Goal: Contribute content: Add original content to the website for others to see

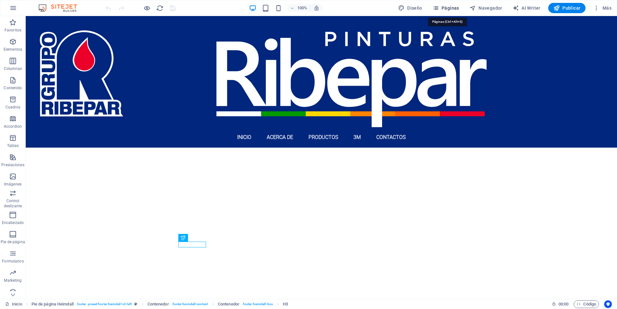
click at [439, 8] on icon "button" at bounding box center [435, 8] width 6 height 6
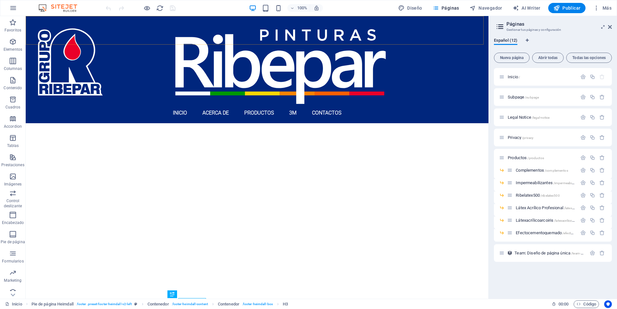
scroll to position [202, 0]
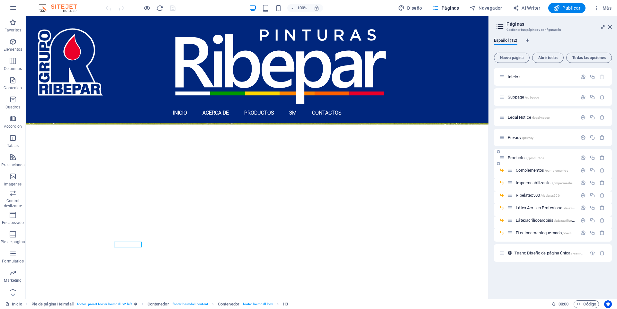
click at [517, 158] on span "Productos /productos" at bounding box center [525, 157] width 36 height 5
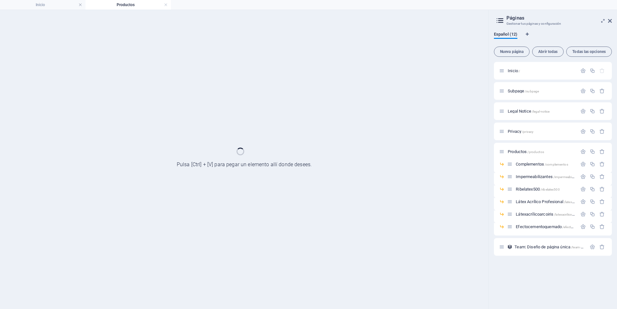
scroll to position [0, 0]
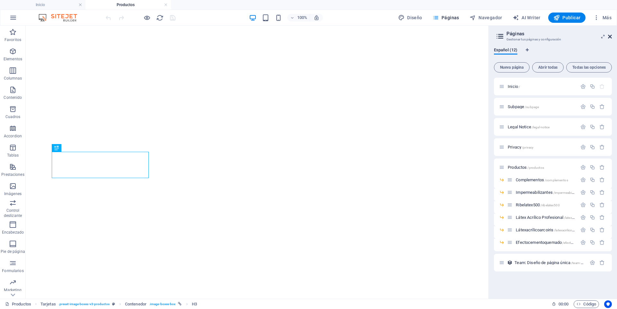
click at [609, 37] on icon at bounding box center [610, 36] width 4 height 5
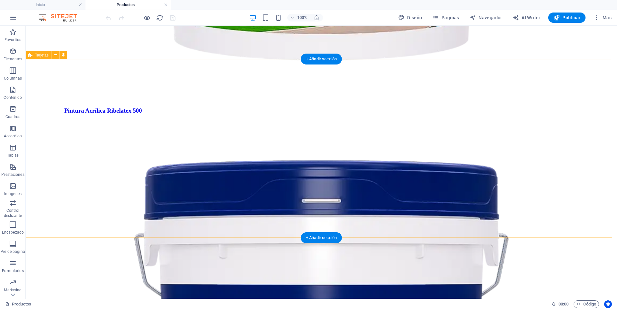
scroll to position [842, 0]
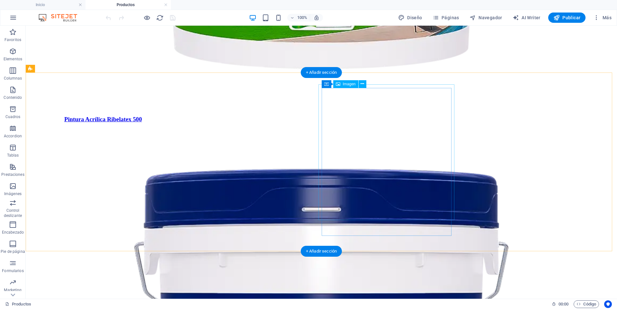
select select "%"
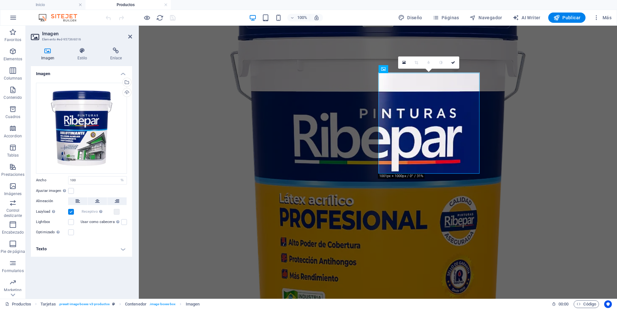
scroll to position [728, 0]
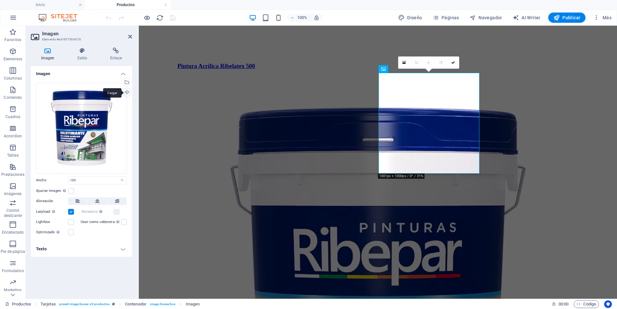
click at [125, 94] on div "Cargar" at bounding box center [126, 93] width 10 height 10
click at [128, 35] on icon at bounding box center [130, 36] width 4 height 5
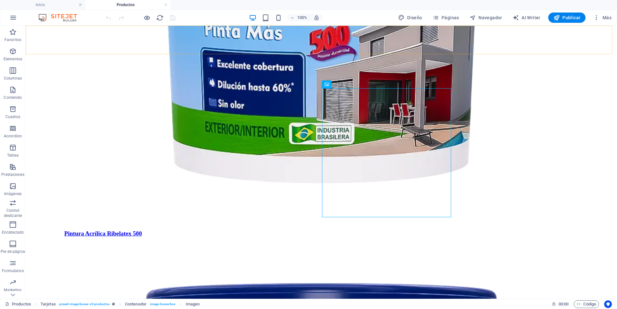
scroll to position [842, 0]
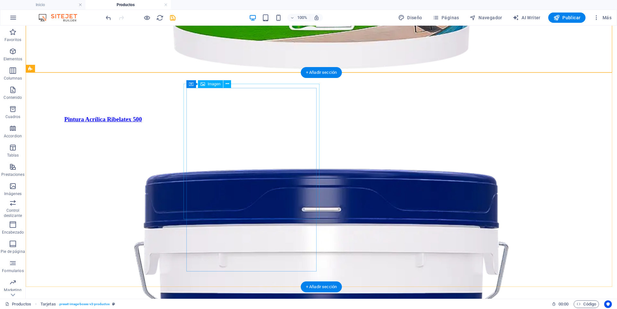
select select "%"
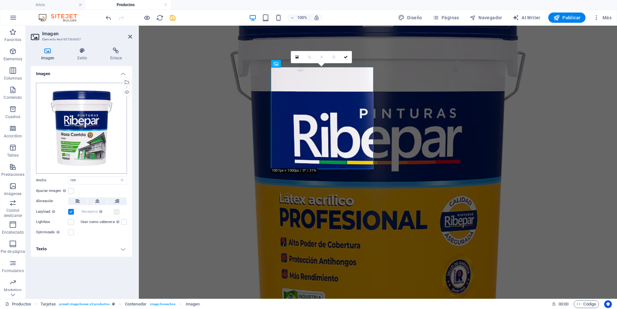
scroll to position [733, 0]
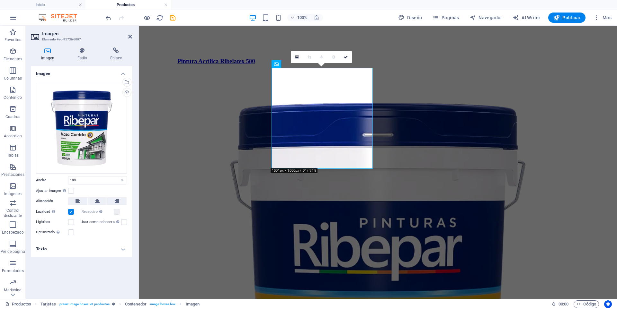
click at [131, 93] on div "Arrastra archivos aquí, haz clic para escoger archivos o selecciona archivos de…" at bounding box center [81, 160] width 101 height 164
click at [127, 92] on div "Cargar" at bounding box center [126, 93] width 10 height 10
click at [129, 36] on icon at bounding box center [130, 36] width 4 height 5
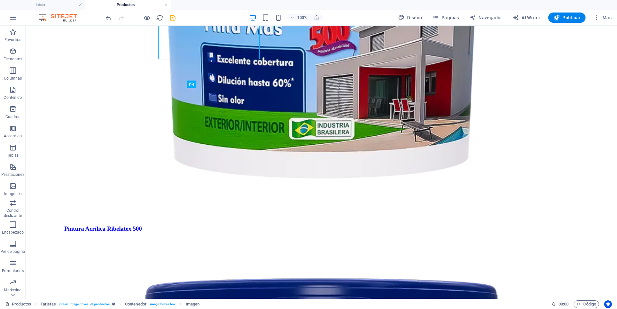
scroll to position [842, 0]
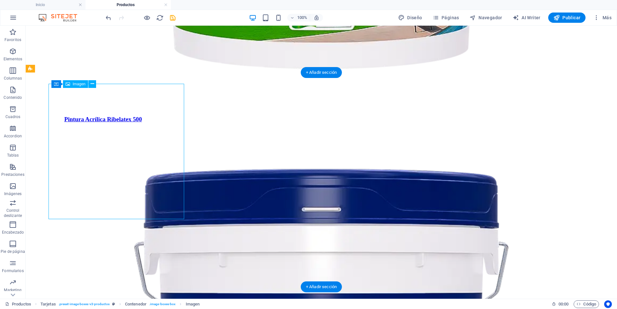
select select "%"
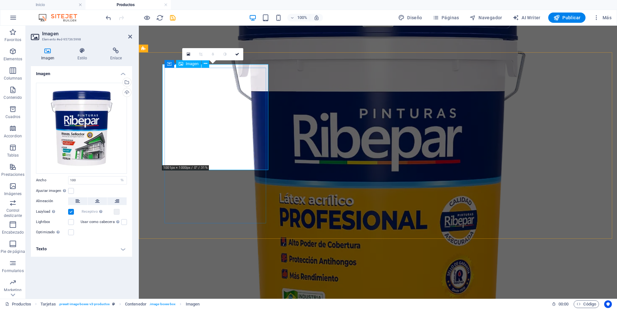
scroll to position [733, 0]
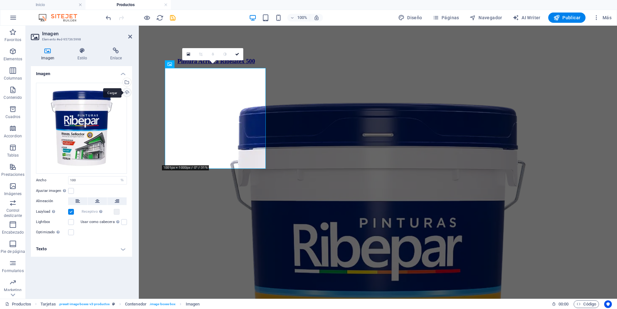
click at [125, 93] on div "Cargar" at bounding box center [126, 93] width 10 height 10
click at [129, 37] on icon at bounding box center [130, 36] width 4 height 5
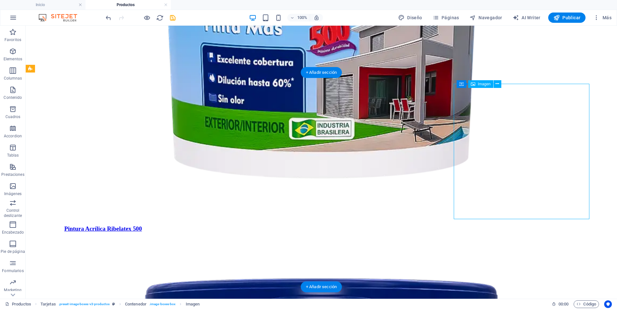
select select "%"
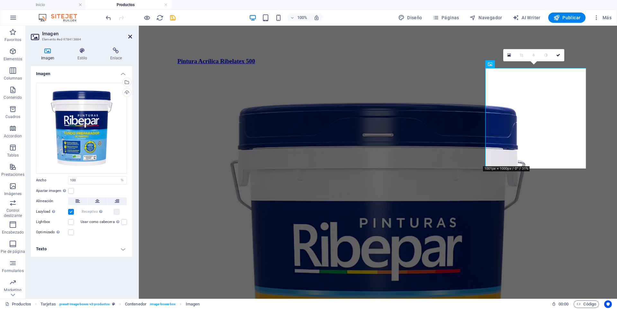
click at [130, 36] on icon at bounding box center [130, 36] width 4 height 5
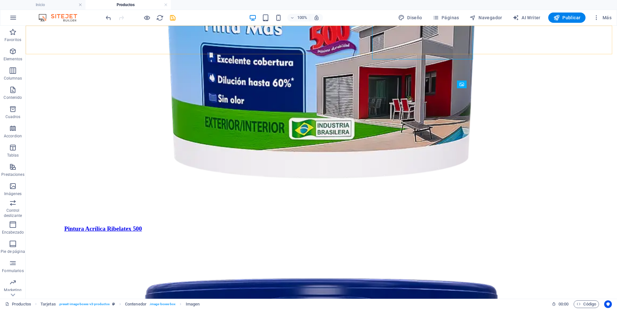
scroll to position [842, 0]
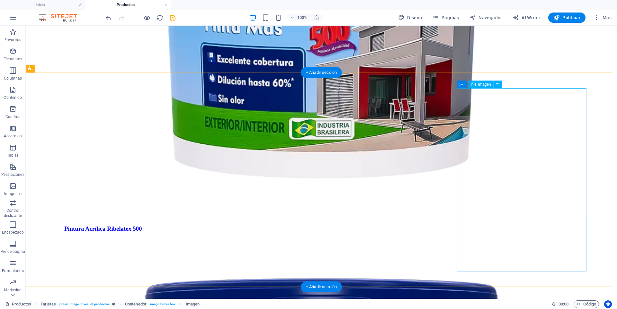
select select "%"
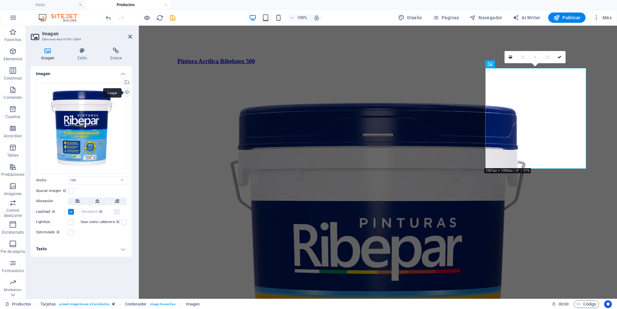
click at [126, 93] on div "Cargar" at bounding box center [126, 93] width 10 height 10
click at [129, 36] on icon at bounding box center [130, 36] width 4 height 5
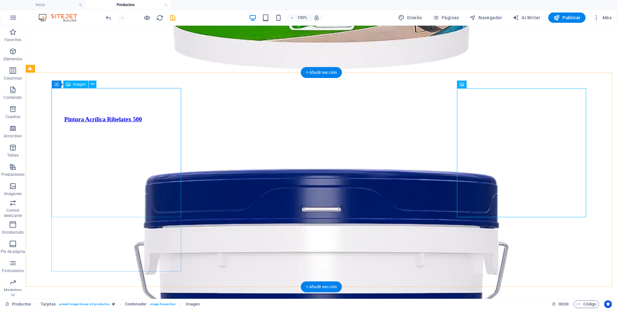
select select "%"
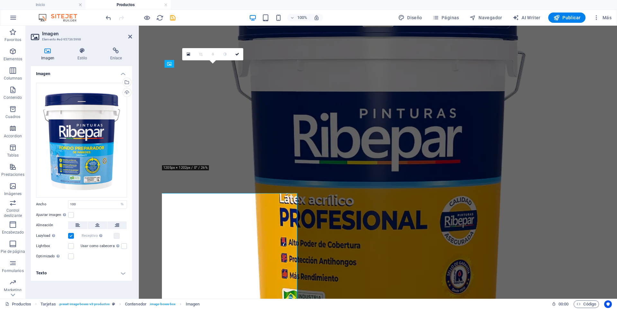
scroll to position [733, 0]
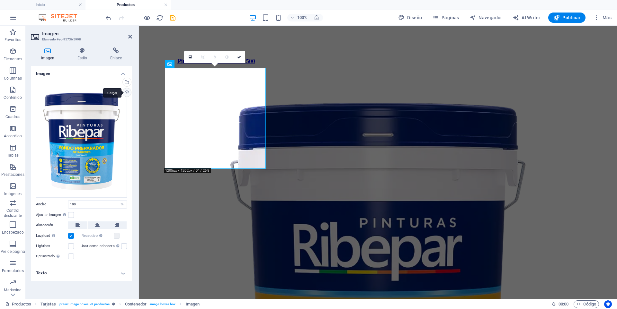
click at [126, 93] on div "Cargar" at bounding box center [126, 93] width 10 height 10
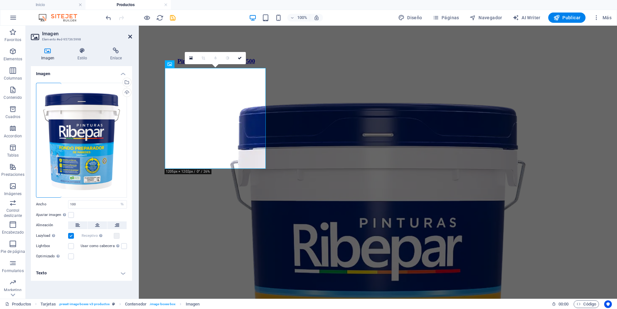
drag, startPoint x: 129, startPoint y: 35, endPoint x: 214, endPoint y: 157, distance: 148.8
click at [129, 35] on icon at bounding box center [130, 36] width 4 height 5
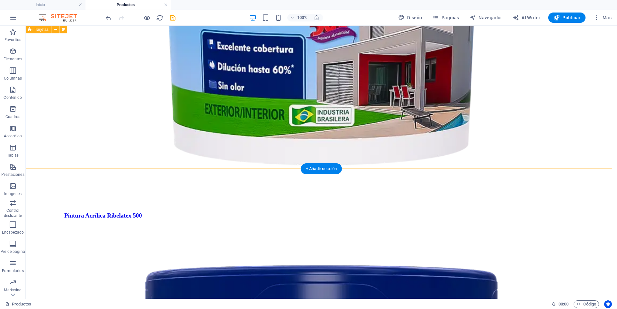
scroll to position [874, 0]
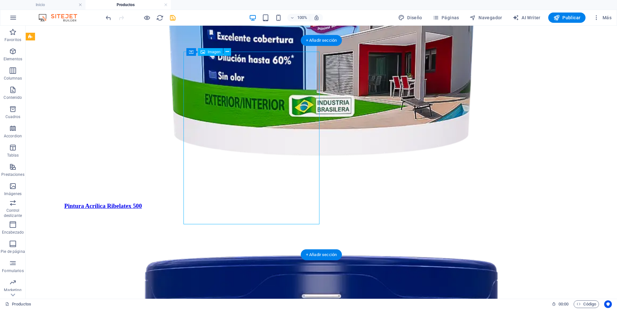
select select "%"
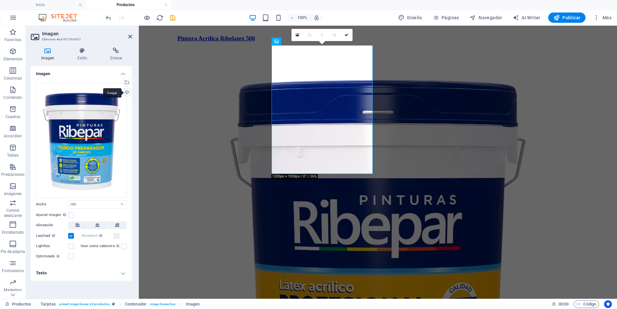
click at [127, 91] on div "Cargar" at bounding box center [126, 93] width 10 height 10
click at [128, 36] on icon at bounding box center [130, 36] width 4 height 5
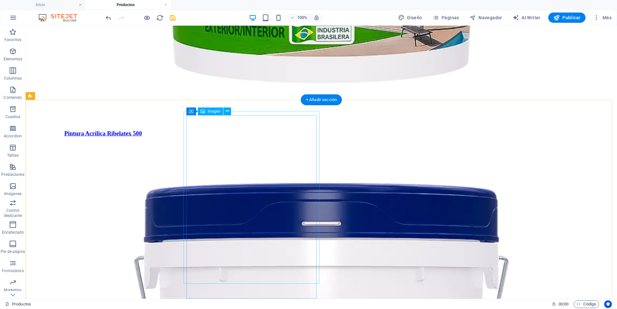
scroll to position [842, 0]
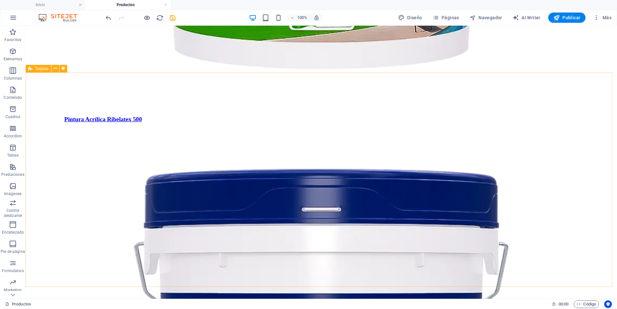
click at [39, 67] on span "Tarjetas" at bounding box center [41, 69] width 13 height 4
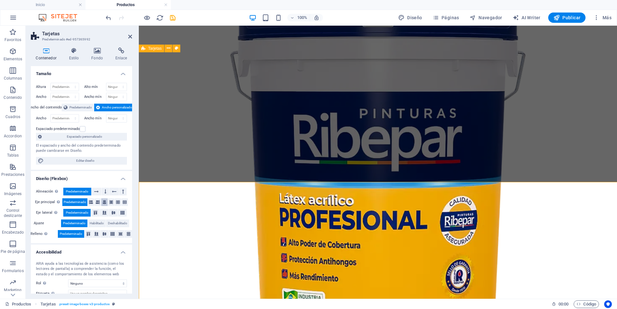
select select "rem"
select select "preset-image-boxes-v3-productos"
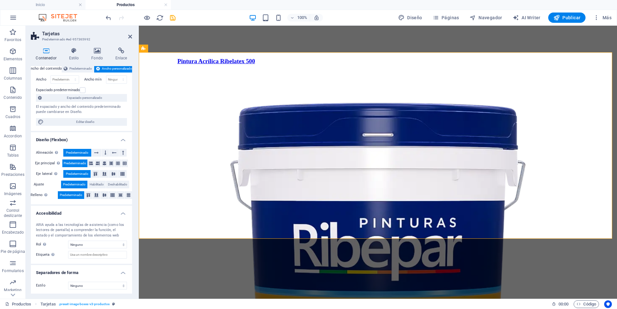
scroll to position [40, 0]
click at [70, 55] on h4 "Estilo" at bounding box center [75, 54] width 22 height 13
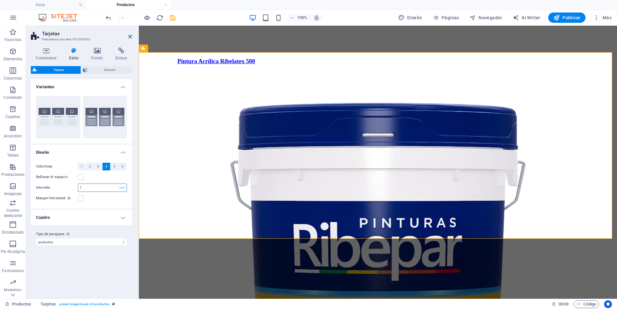
drag, startPoint x: 81, startPoint y: 189, endPoint x: 41, endPoint y: 187, distance: 39.5
click at [41, 187] on div "Intervalo 1 px rem % vw vh" at bounding box center [81, 188] width 91 height 8
type input "0"
click at [98, 200] on div "Margen horizontal Solo si el "Ancho del contenido" de los contenedores no se ha…" at bounding box center [81, 199] width 91 height 8
click at [93, 215] on h4 "Cuadro" at bounding box center [81, 217] width 101 height 15
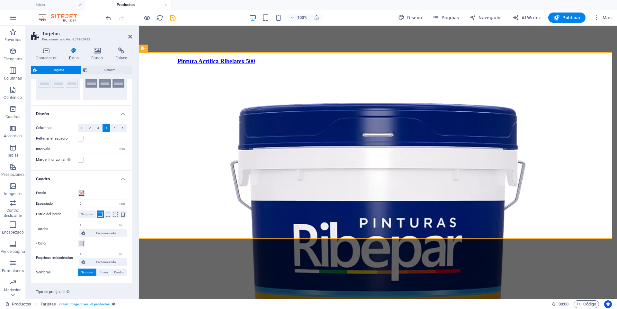
scroll to position [54, 0]
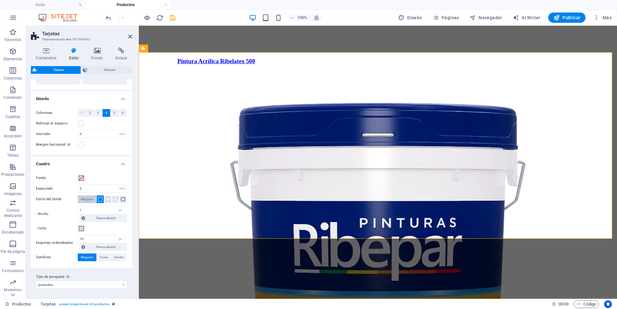
click at [83, 201] on span "Ninguno" at bounding box center [87, 200] width 13 height 8
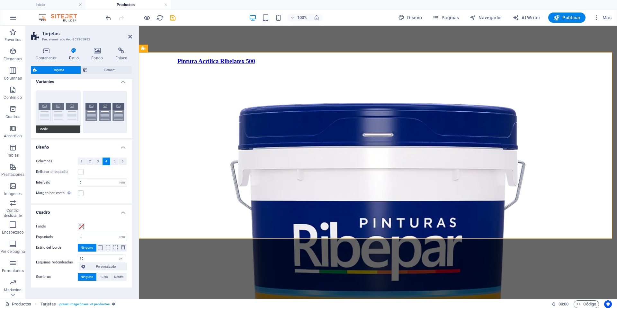
scroll to position [0, 0]
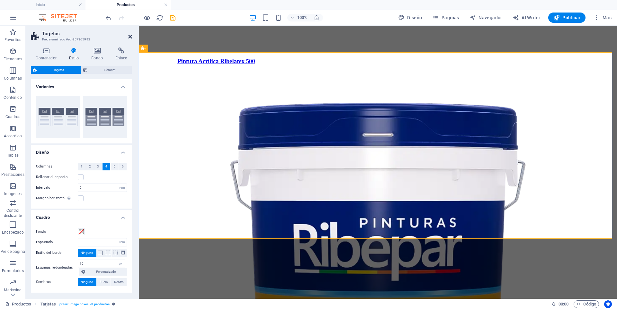
click at [130, 36] on icon at bounding box center [130, 36] width 4 height 5
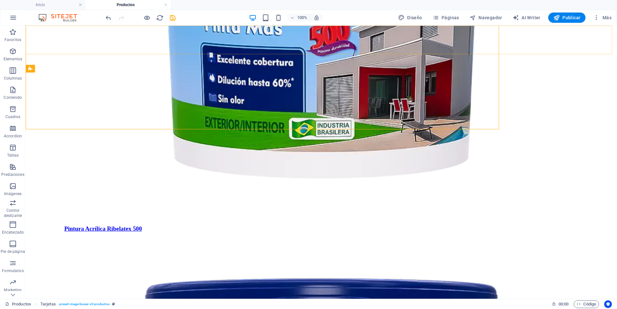
scroll to position [842, 0]
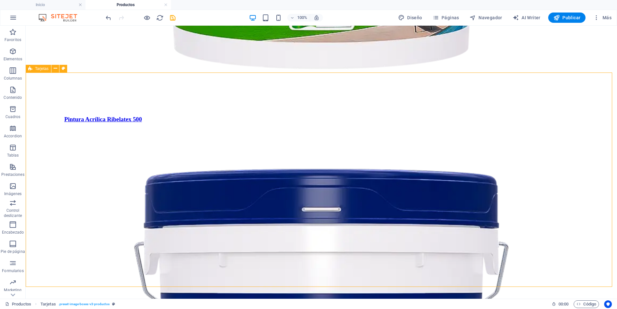
click at [35, 68] on div "Tarjetas" at bounding box center [38, 69] width 25 height 8
click at [35, 68] on span "Tarjetas" at bounding box center [41, 69] width 13 height 4
select select "rem"
select select "px"
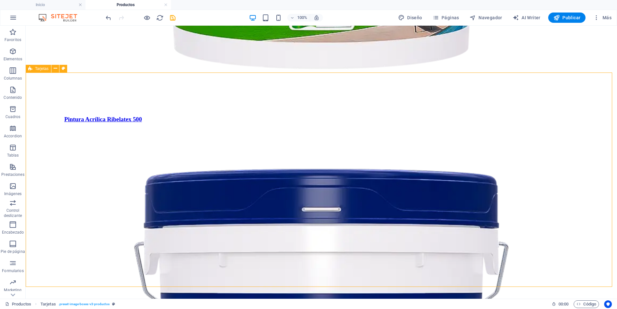
select select "preset-image-boxes-v3-productos"
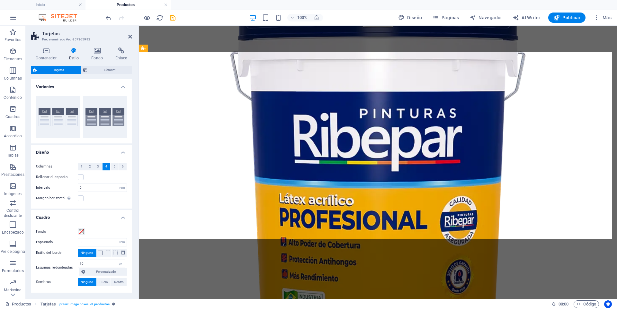
scroll to position [733, 0]
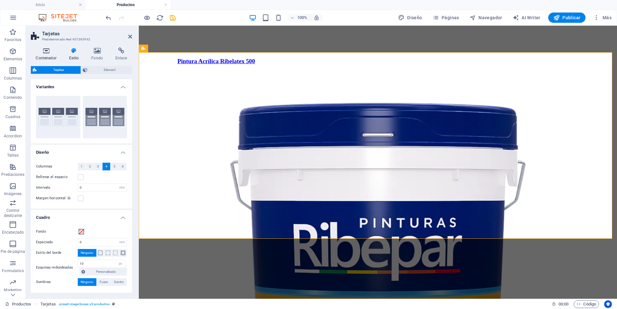
click at [49, 55] on h4 "Contenedor" at bounding box center [47, 54] width 33 height 13
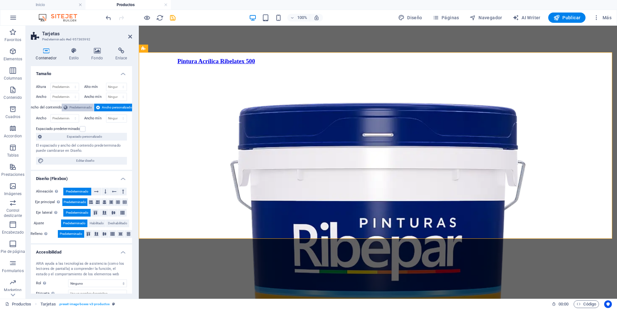
click at [73, 109] on span "Predeterminado" at bounding box center [80, 108] width 22 height 8
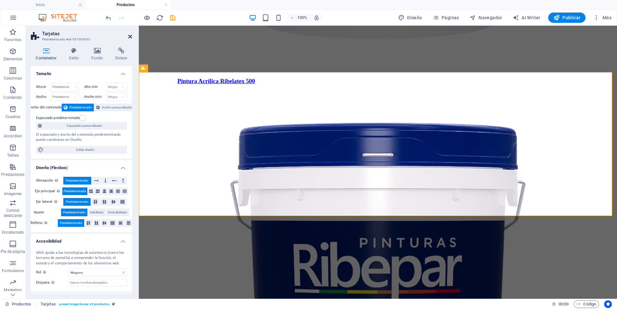
click at [130, 35] on icon at bounding box center [130, 36] width 4 height 5
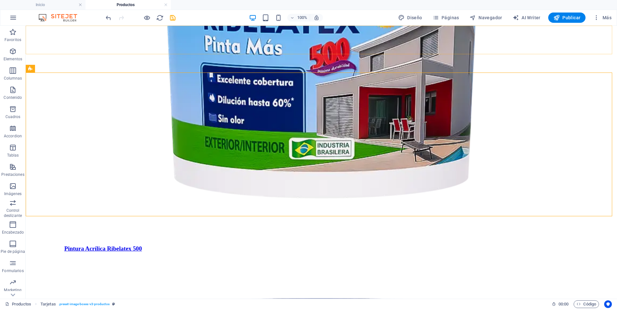
scroll to position [842, 0]
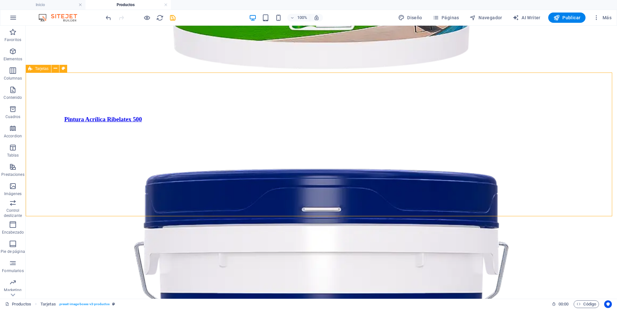
click at [39, 68] on span "Tarjetas" at bounding box center [41, 69] width 13 height 4
click at [39, 69] on span "Tarjetas" at bounding box center [41, 69] width 13 height 4
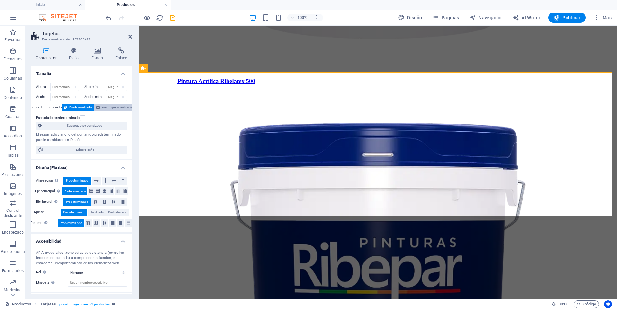
click at [106, 107] on span "Ancho personalizado" at bounding box center [117, 108] width 30 height 8
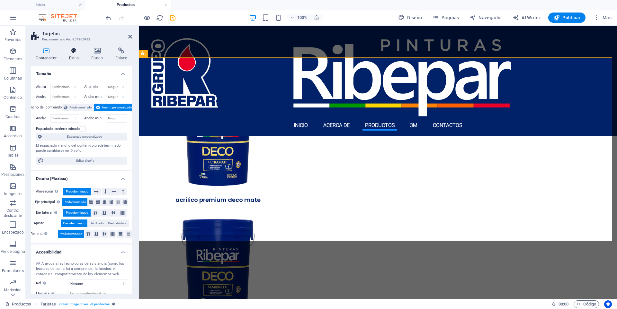
click at [74, 54] on icon at bounding box center [74, 51] width 20 height 6
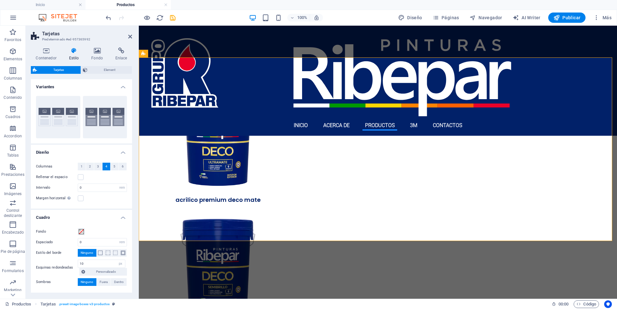
click at [129, 34] on h2 "Tarjetas" at bounding box center [87, 34] width 90 height 6
click at [129, 34] on icon at bounding box center [130, 36] width 4 height 5
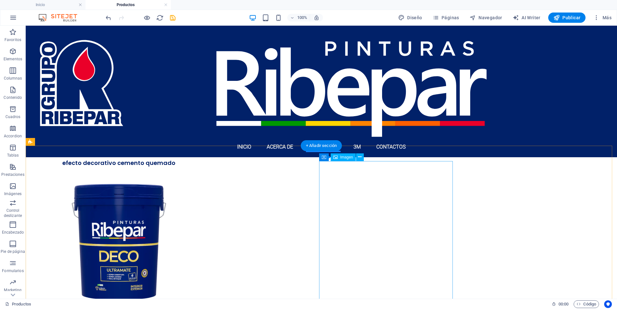
scroll to position [863, 0]
